Goal: Information Seeking & Learning: Find specific fact

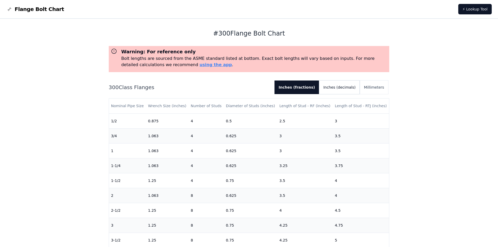
click at [344, 90] on button "Inches (decimals)" at bounding box center [339, 87] width 40 height 14
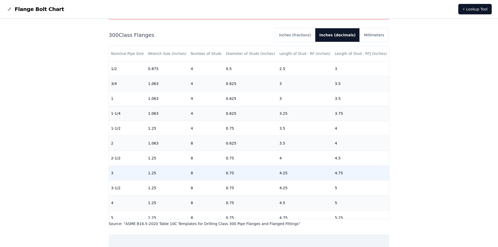
scroll to position [26, 0]
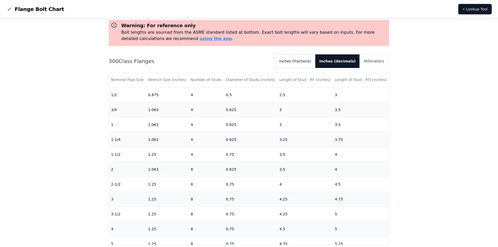
click at [311, 64] on button "Inches (fractions)" at bounding box center [295, 61] width 40 height 14
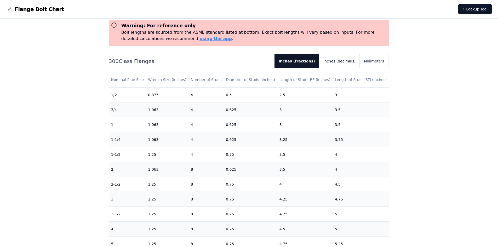
click at [338, 62] on button "Inches (decimals)" at bounding box center [339, 61] width 40 height 14
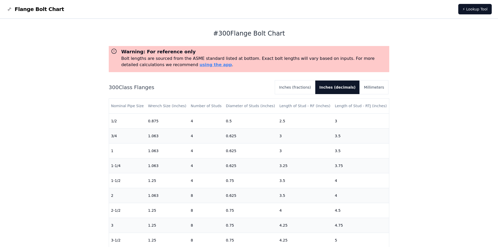
scroll to position [52, 0]
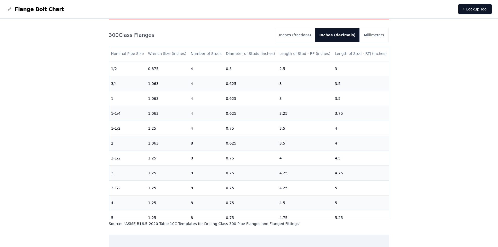
drag, startPoint x: 71, startPoint y: 53, endPoint x: 75, endPoint y: 53, distance: 4.4
click at [71, 53] on div "# 300 Flange Bolt Chart Warning: For reference only Bolt lengths are sourced fr…" at bounding box center [249, 160] width 498 height 387
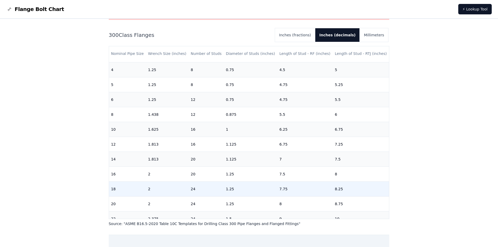
scroll to position [159, 0]
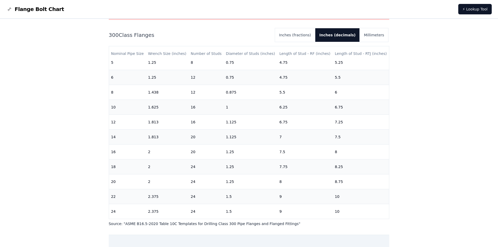
click at [68, 135] on div "# 300 Flange Bolt Chart Warning: For reference only Bolt lengths are sourced fr…" at bounding box center [249, 160] width 498 height 387
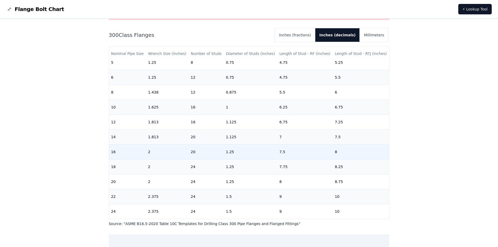
scroll to position [133, 0]
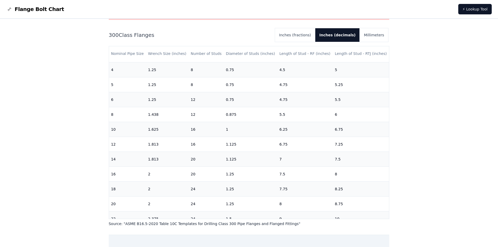
click at [88, 101] on div "# 300 Flange Bolt Chart Warning: For reference only Bolt lengths are sourced fr…" at bounding box center [249, 160] width 498 height 387
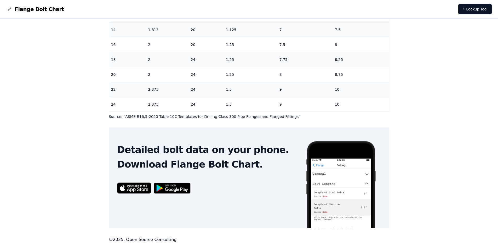
scroll to position [0, 0]
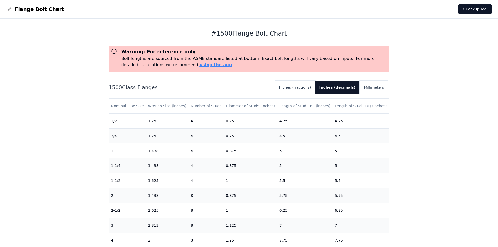
scroll to position [52, 0]
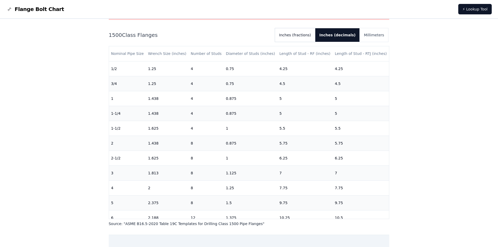
click at [304, 36] on button "Inches (fractions)" at bounding box center [295, 35] width 40 height 14
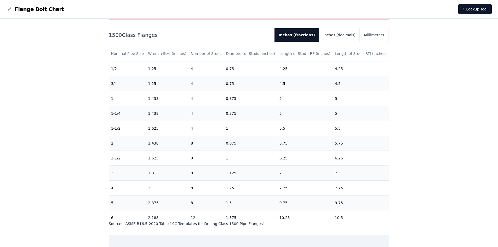
click at [335, 38] on button "Inches (decimals)" at bounding box center [339, 35] width 40 height 14
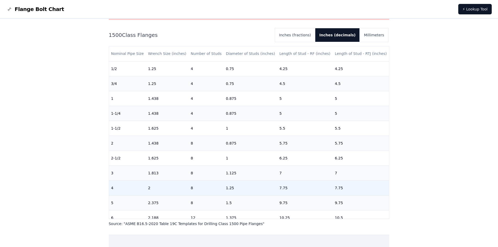
click at [278, 181] on td "7.75" at bounding box center [304, 187] width 55 height 15
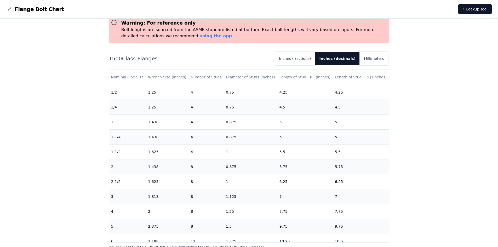
scroll to position [55, 0]
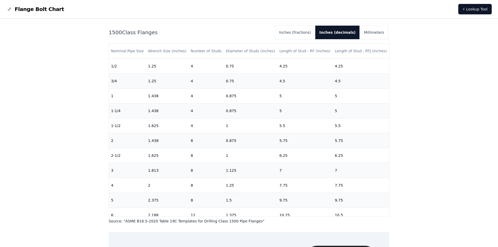
click at [93, 192] on div "# 1500 Flange Bolt Chart Warning: For reference only Bolt lengths are sourced f…" at bounding box center [249, 157] width 498 height 387
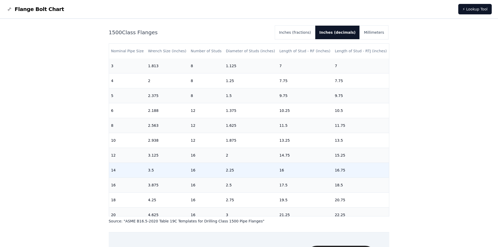
scroll to position [129, 0]
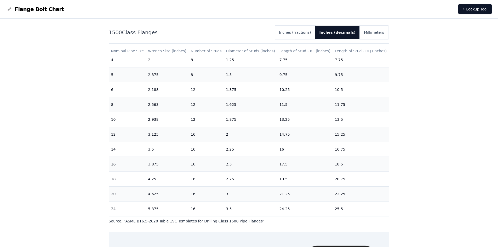
click at [80, 112] on div "# 1500 Flange Bolt Chart Warning: For reference only Bolt lengths are sourced f…" at bounding box center [249, 157] width 498 height 387
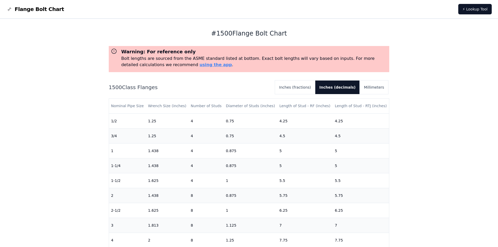
scroll to position [52, 0]
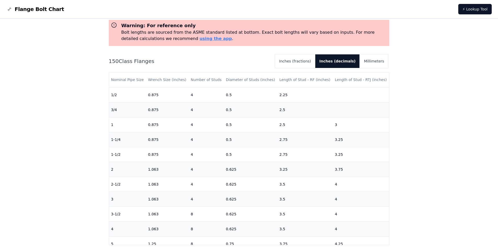
scroll to position [52, 0]
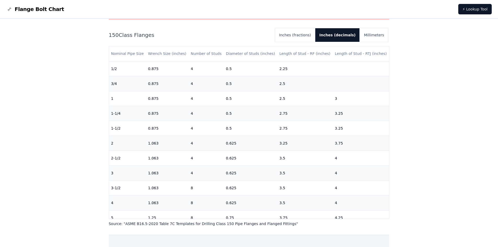
click at [89, 141] on div "# 150 Flange Bolt Chart Warning: For reference only Bolt lengths are sourced fr…" at bounding box center [249, 160] width 498 height 387
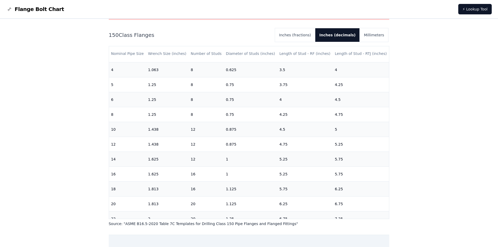
scroll to position [143, 0]
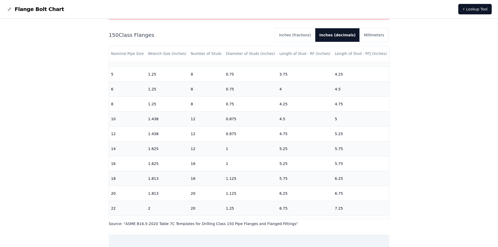
click at [93, 172] on div "# 150 Flange Bolt Chart Warning: For reference only Bolt lengths are sourced fr…" at bounding box center [249, 160] width 498 height 387
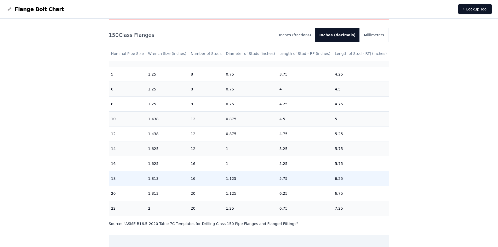
scroll to position [159, 0]
